Goal: Check status: Check status

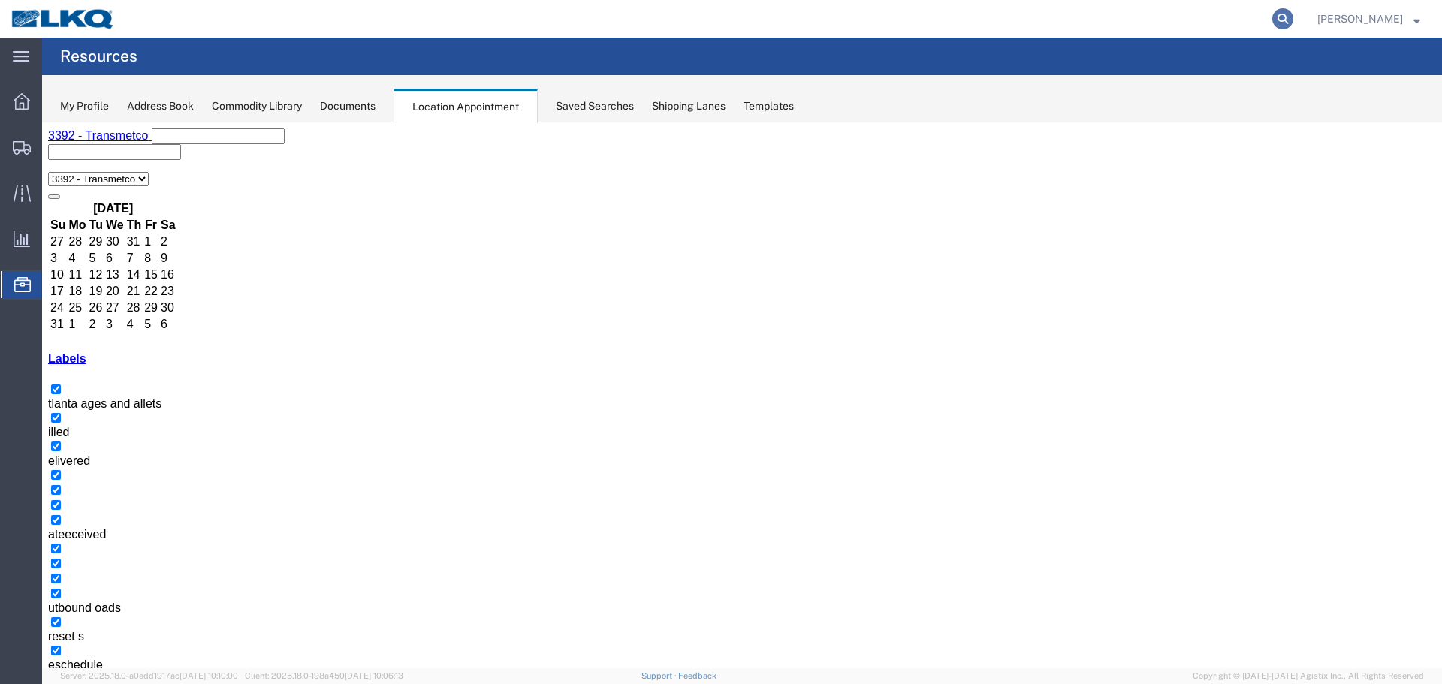
click at [1293, 14] on icon at bounding box center [1282, 18] width 21 height 21
click at [989, 22] on input "search" at bounding box center [1043, 19] width 457 height 36
type input "56564178"
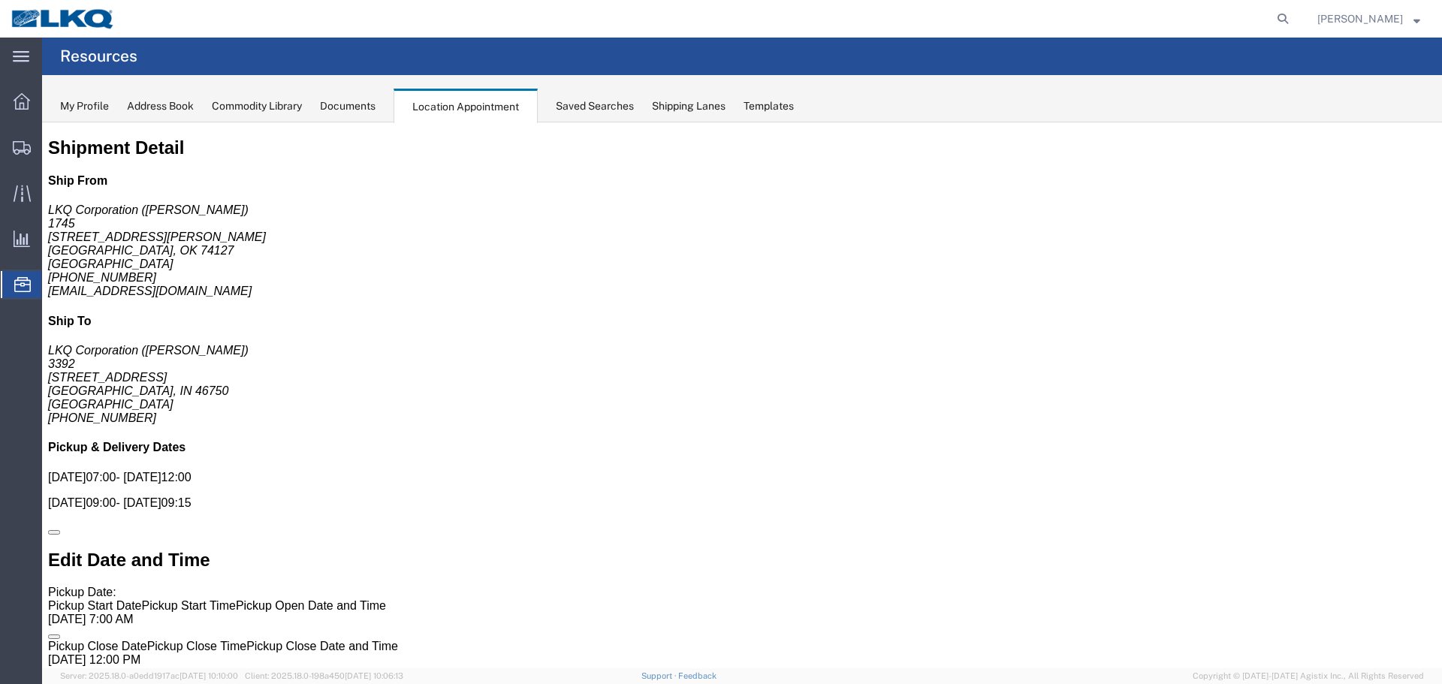
click at [0, 0] on span "Location Appointment" at bounding box center [0, 0] width 0 height 0
click at [1293, 16] on icon at bounding box center [1282, 18] width 21 height 21
click at [1070, 17] on input "search" at bounding box center [1043, 19] width 457 height 36
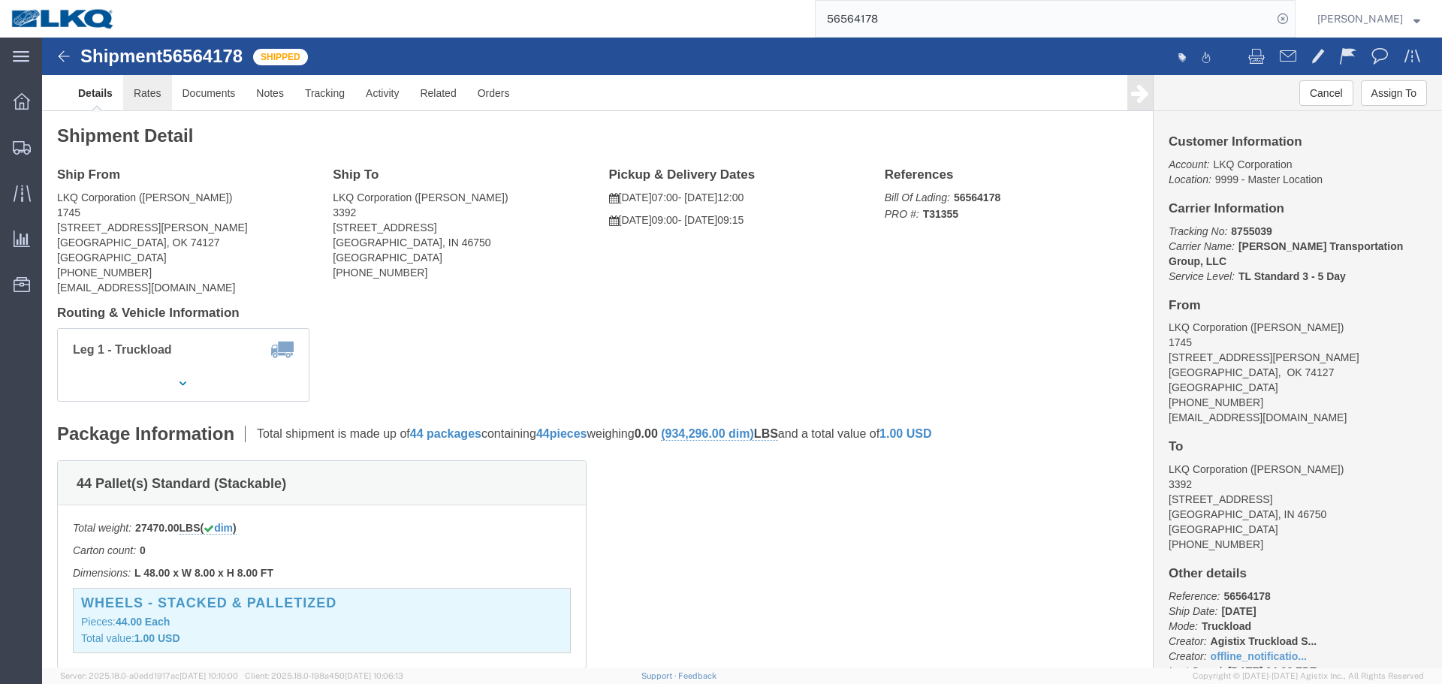
click link "Rates"
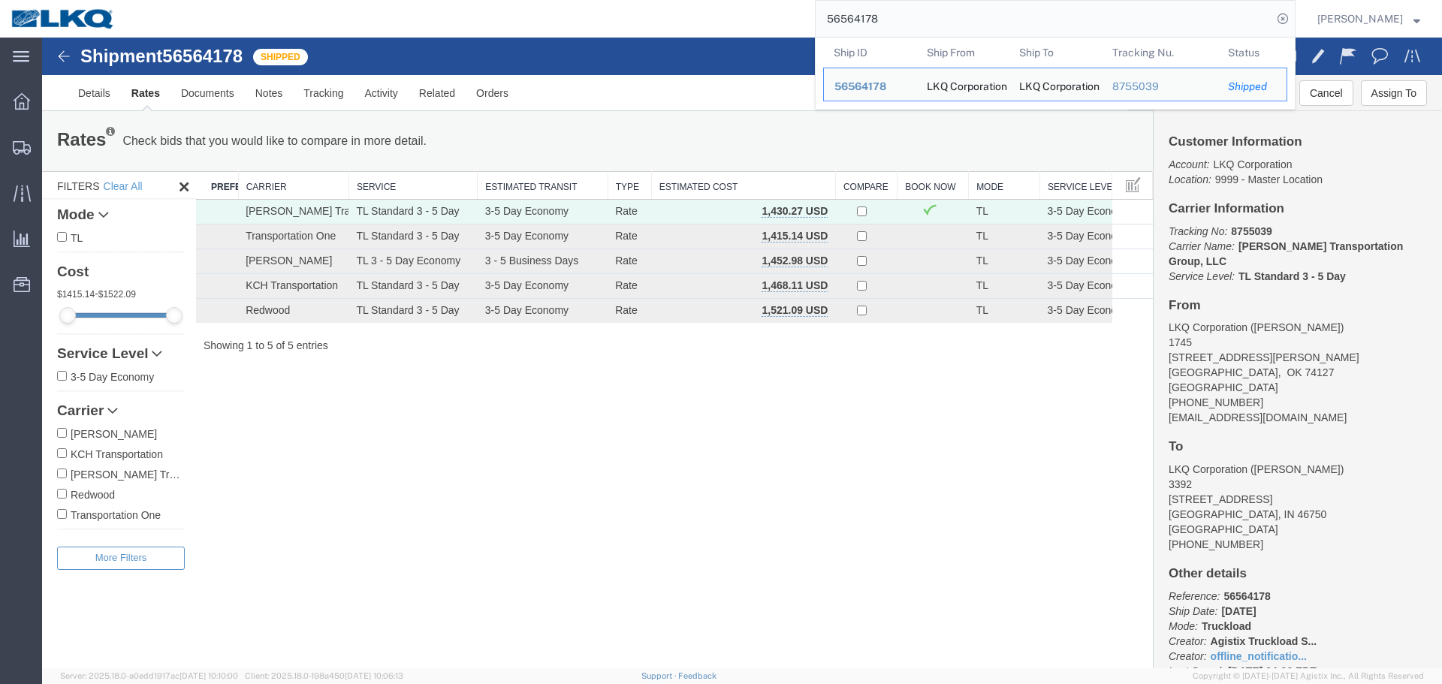
drag, startPoint x: 914, startPoint y: 17, endPoint x: 812, endPoint y: 22, distance: 102.2
click at [812, 22] on div "56564178 Ship ID Ship From Ship To Tracking Nu. Status Ship ID 56564178 Ship Fr…" at bounding box center [710, 19] width 1169 height 38
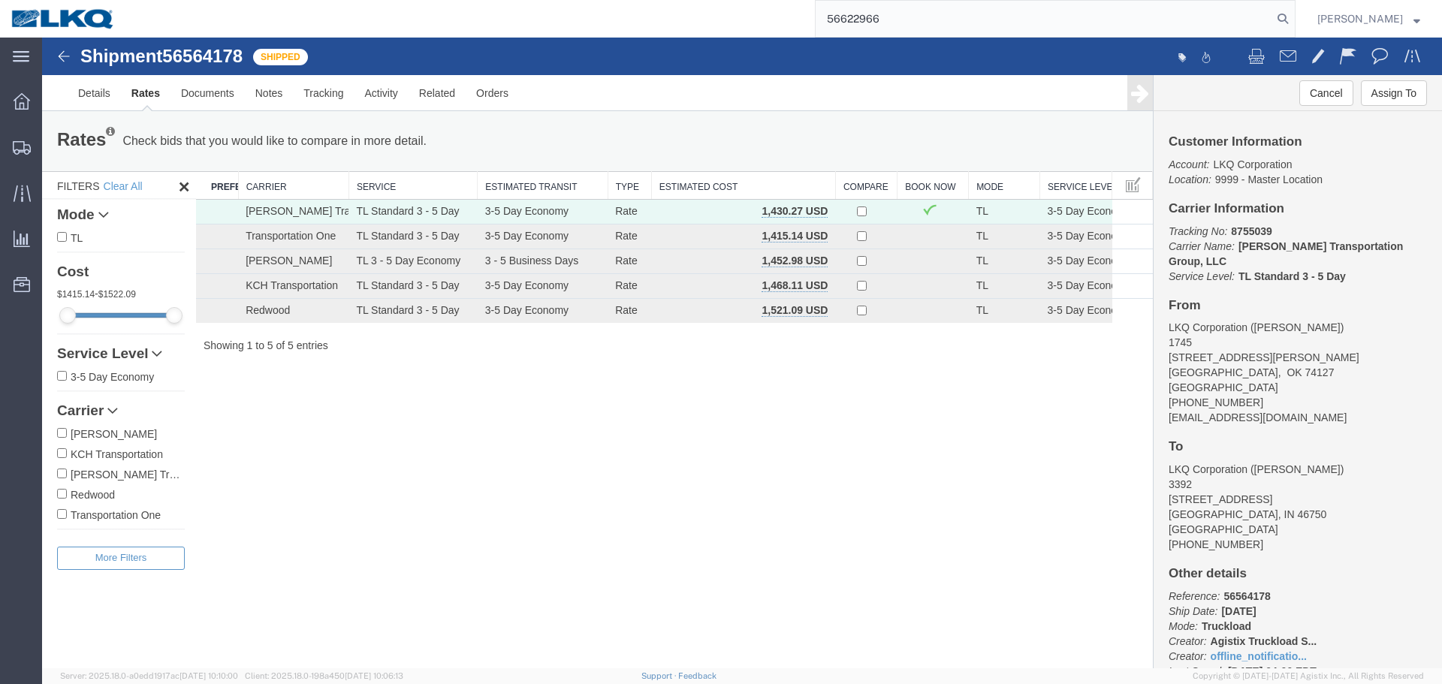
type input "56622966"
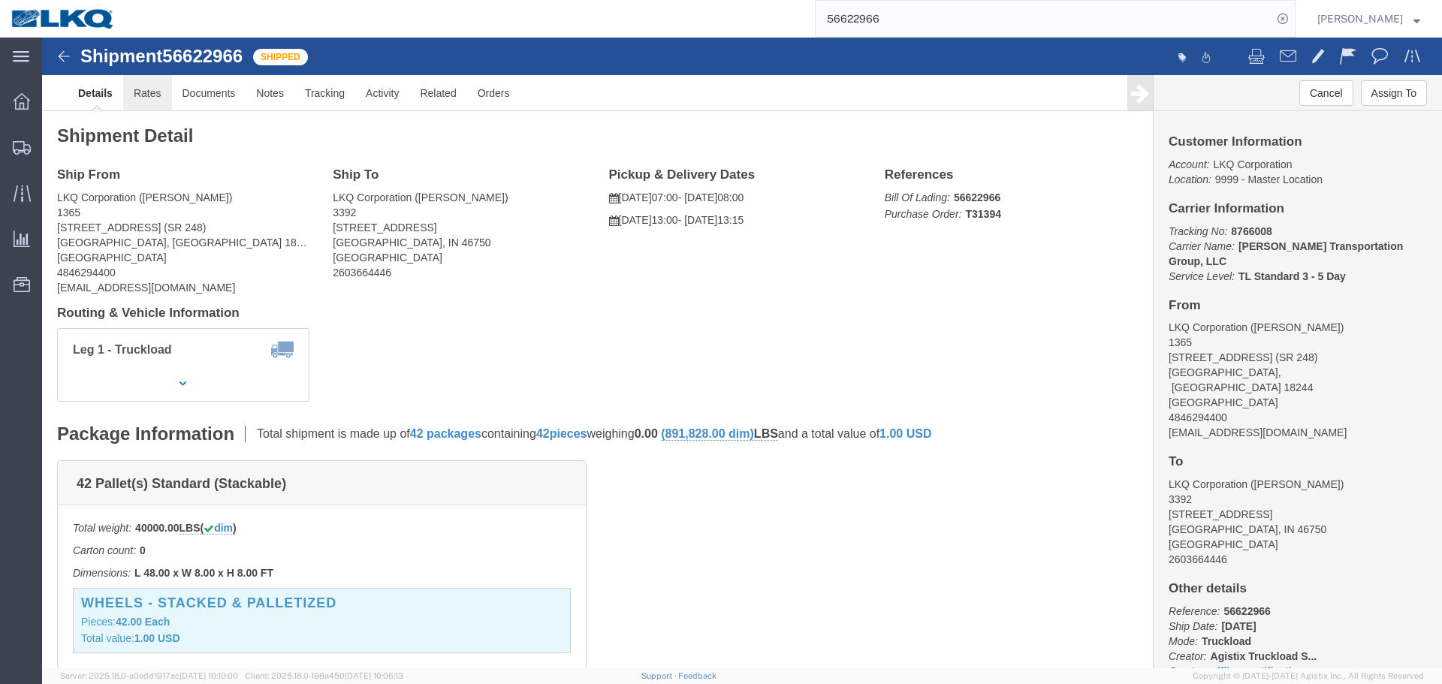
click link "Rates"
